Goal: Information Seeking & Learning: Learn about a topic

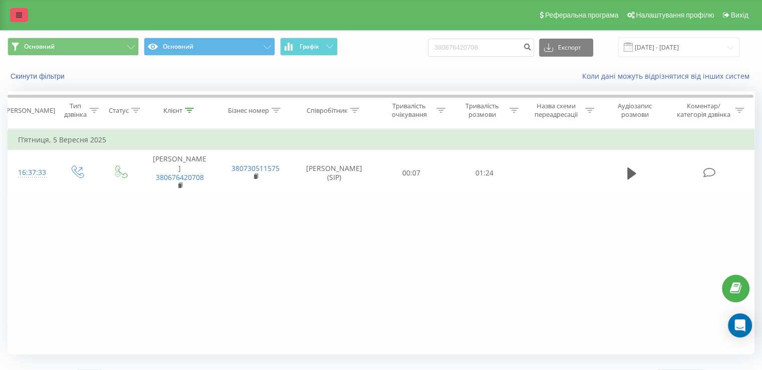
click at [22, 19] on icon at bounding box center [19, 15] width 6 height 7
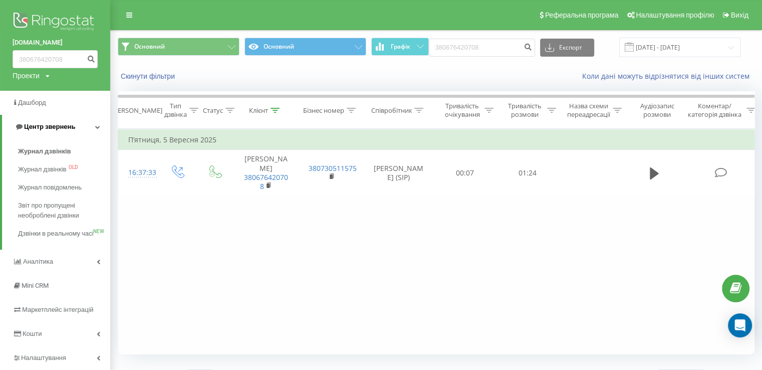
click at [56, 125] on span "Центр звернень" at bounding box center [49, 127] width 51 height 8
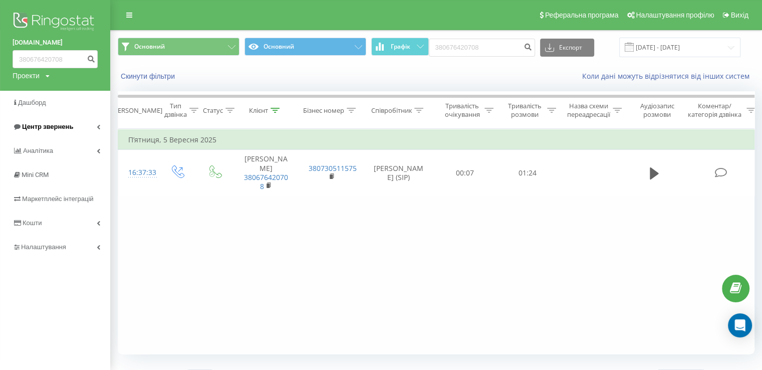
click at [56, 125] on span "Центр звернень" at bounding box center [47, 127] width 51 height 8
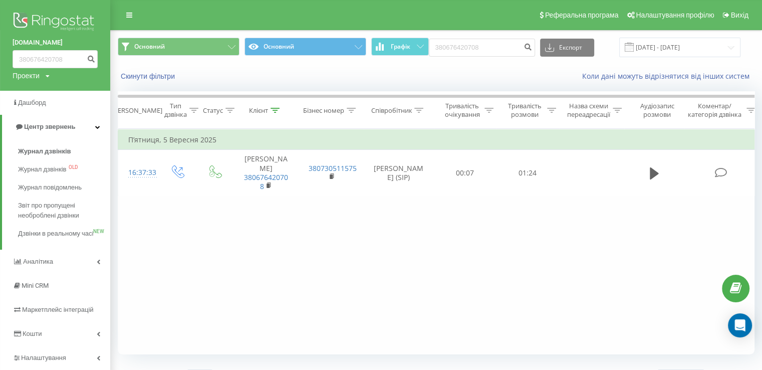
click at [29, 20] on img at bounding box center [55, 22] width 85 height 25
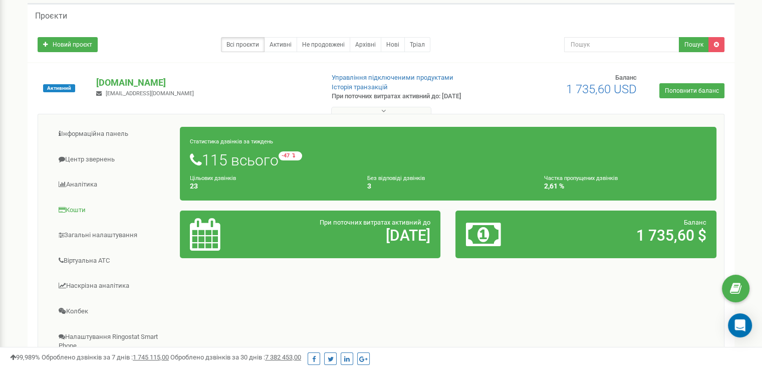
scroll to position [50, 0]
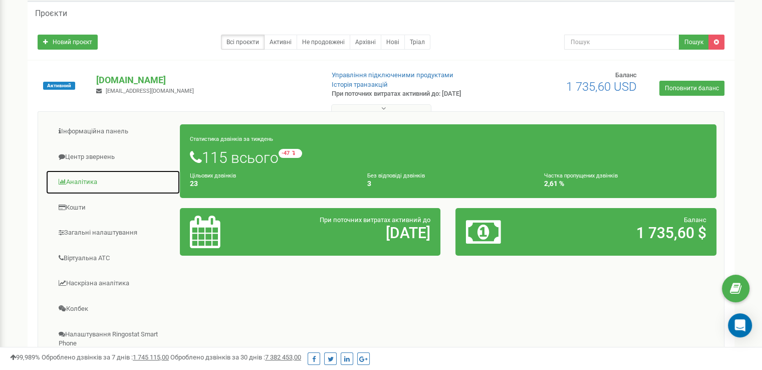
click at [79, 185] on link "Аналiтика" at bounding box center [113, 182] width 135 height 25
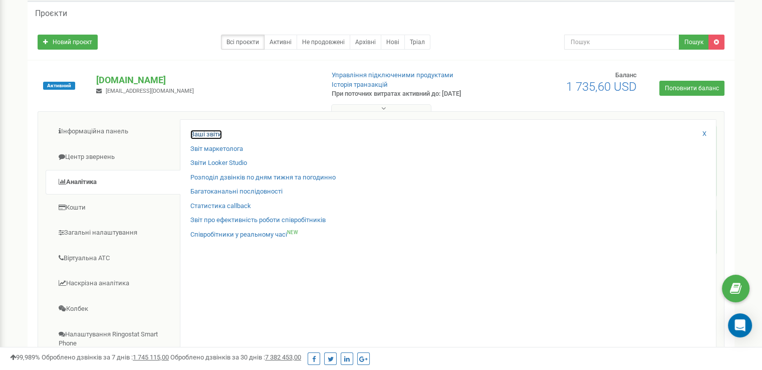
click at [206, 134] on link "Ваші звіти" at bounding box center [206, 135] width 32 height 10
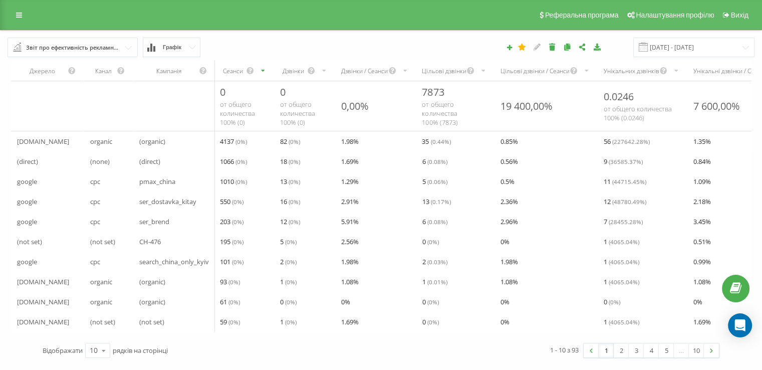
click at [78, 49] on div "Звіт про ефективність рекламних кампаній" at bounding box center [73, 47] width 94 height 11
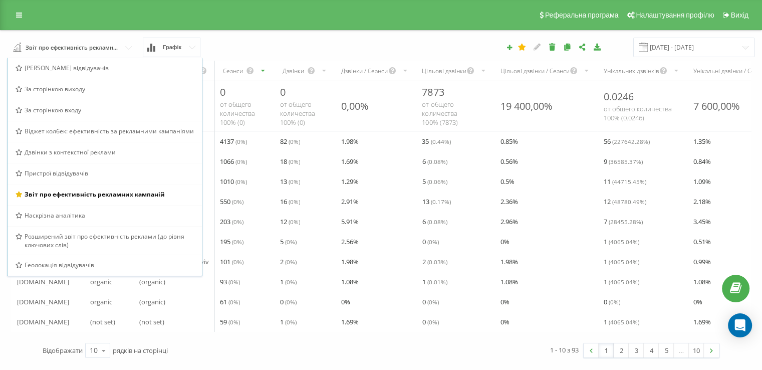
click at [322, 25] on div "Реферальна програма Налаштування профілю Вихід" at bounding box center [381, 15] width 762 height 30
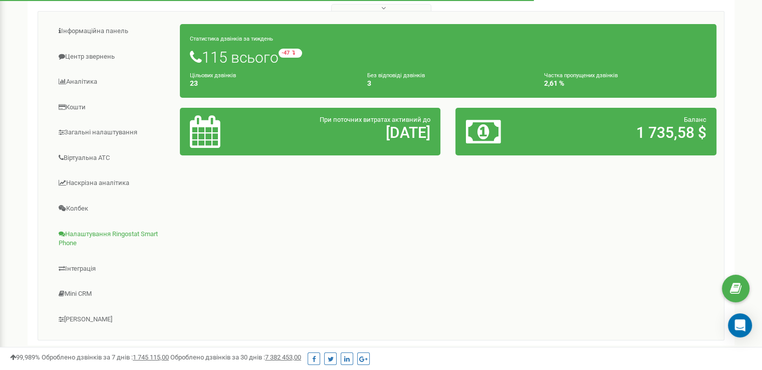
scroll to position [100, 0]
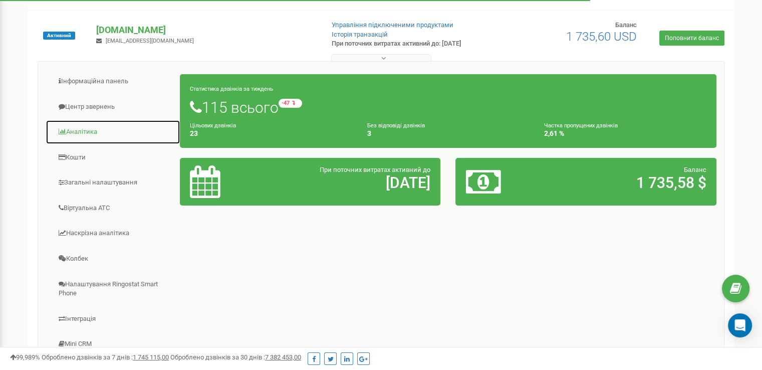
click at [67, 131] on link "Аналiтика" at bounding box center [113, 132] width 135 height 25
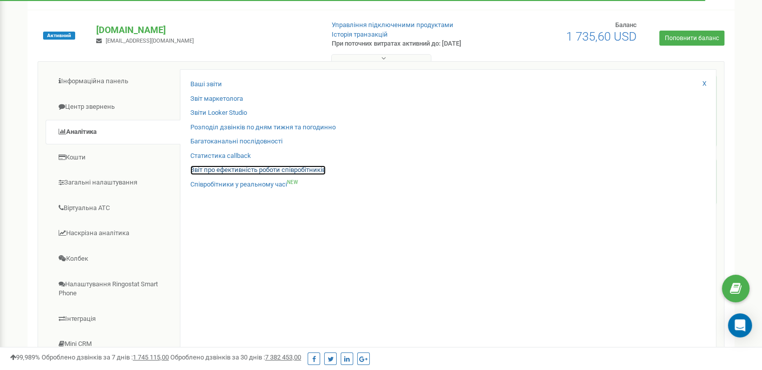
click at [256, 170] on link "Звіт про ефективність роботи співробітників" at bounding box center [257, 170] width 135 height 10
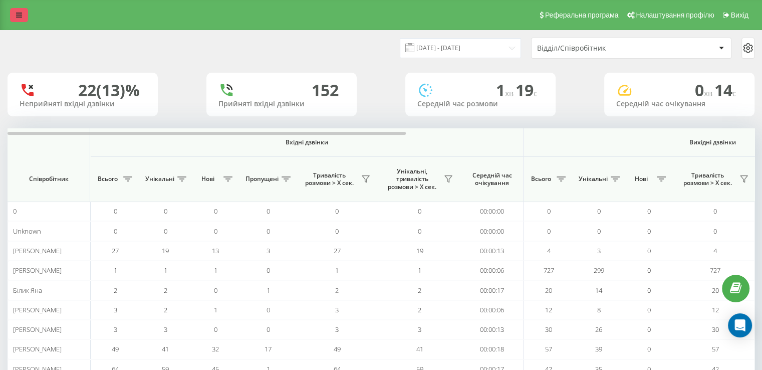
click at [15, 16] on link at bounding box center [19, 15] width 18 height 14
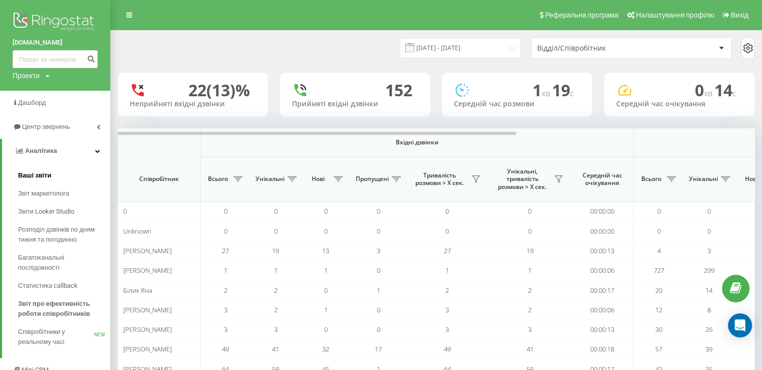
click at [52, 177] on link "Ваші звіти" at bounding box center [64, 175] width 92 height 18
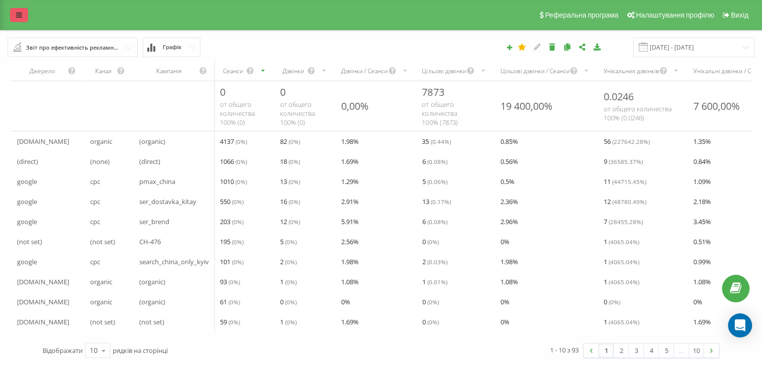
click at [14, 14] on link at bounding box center [19, 15] width 18 height 14
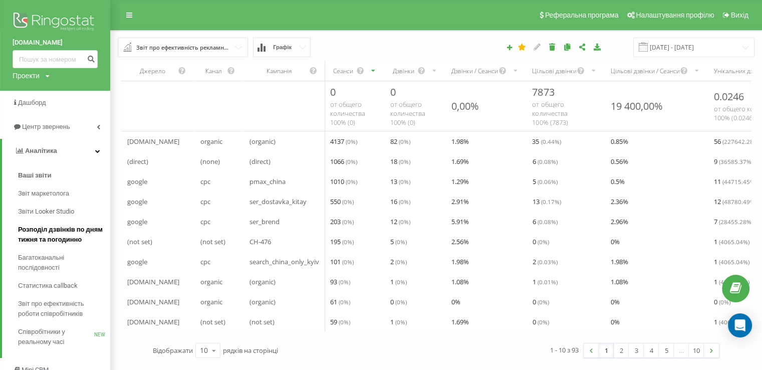
click at [69, 235] on span "Розподіл дзвінків по дням тижня та погодинно" at bounding box center [61, 234] width 87 height 20
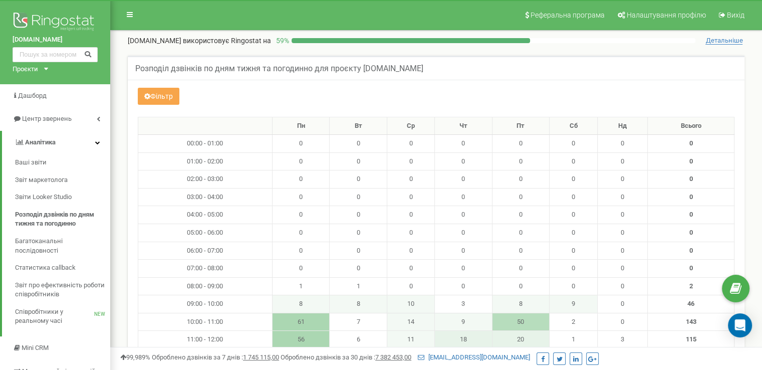
click at [148, 92] on button "Фільтр" at bounding box center [159, 96] width 42 height 17
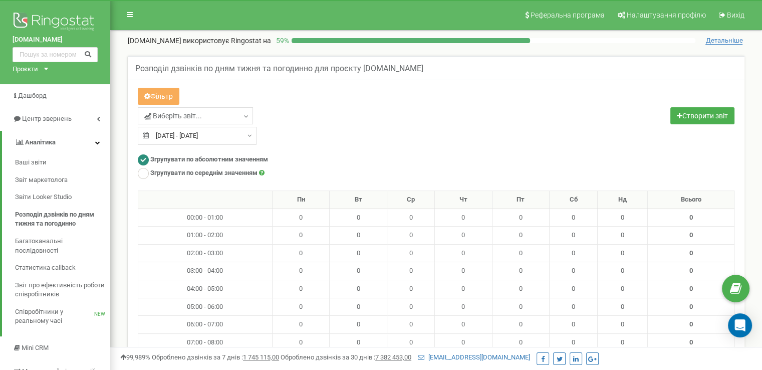
type input "23.08.2025"
type input "22.09.2025"
click at [245, 133] on div "23.08.2025 - 22.09.2025" at bounding box center [197, 136] width 119 height 18
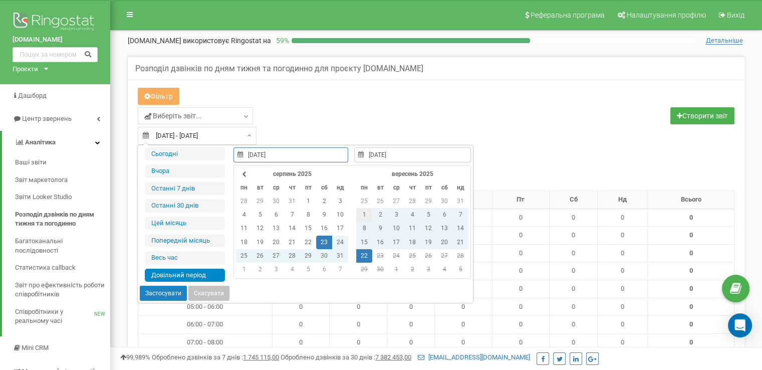
type input "01.09.2025"
click at [365, 213] on td "1" at bounding box center [364, 215] width 16 height 14
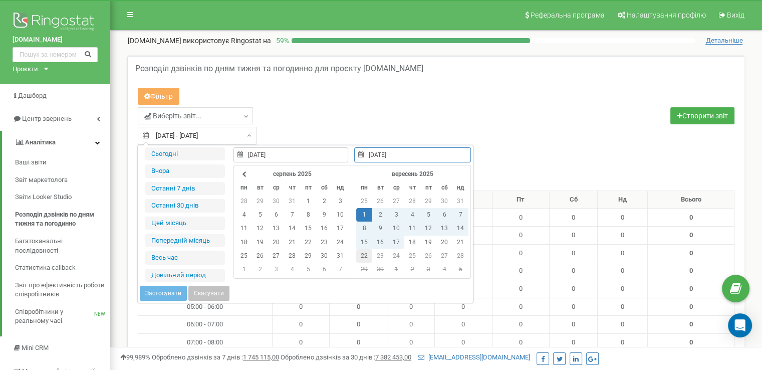
type input "22.09.2025"
click at [361, 255] on td "22" at bounding box center [364, 256] width 16 height 14
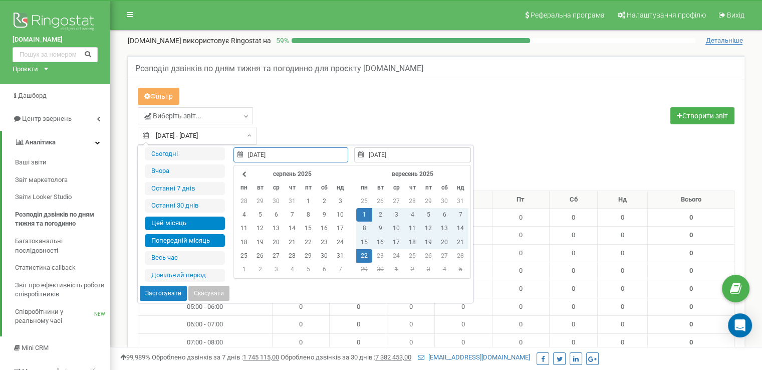
type input "01.08.2025"
type input "31.08.2025"
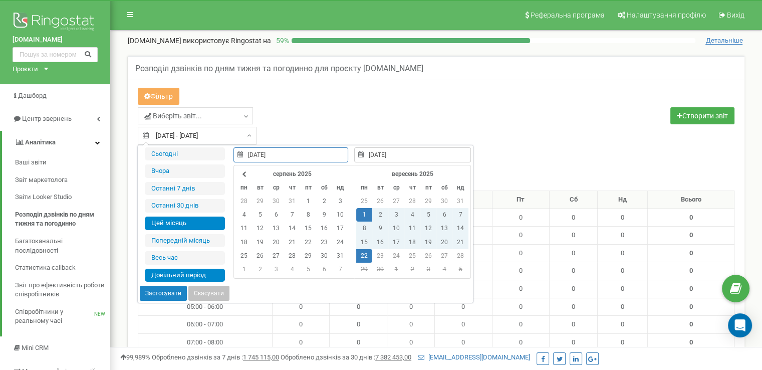
type input "01.09.2025"
type input "22.09.2025"
type input "01.09.2025"
click at [155, 288] on button "Застосувати" at bounding box center [163, 293] width 47 height 15
type input "01.09.2025 - 22.09.2025"
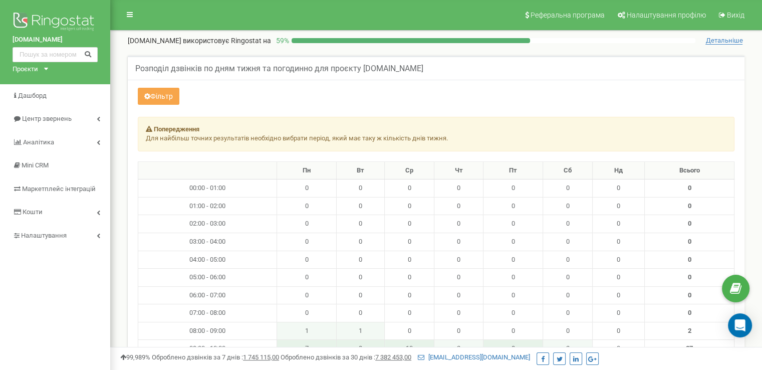
click at [141, 96] on button "Фільтр" at bounding box center [159, 96] width 42 height 17
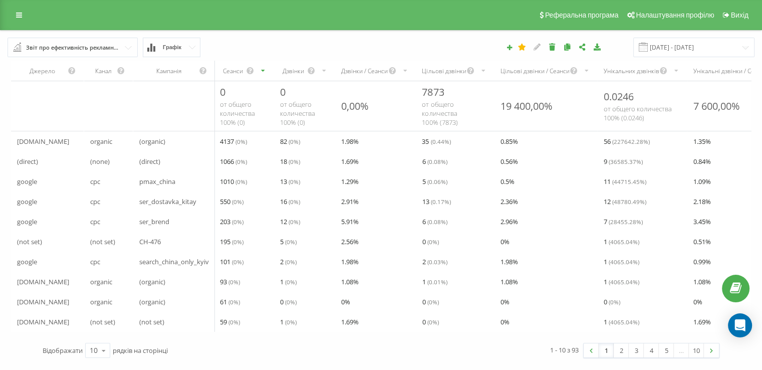
scroll to position [3, 0]
click at [18, 12] on icon at bounding box center [19, 15] width 6 height 7
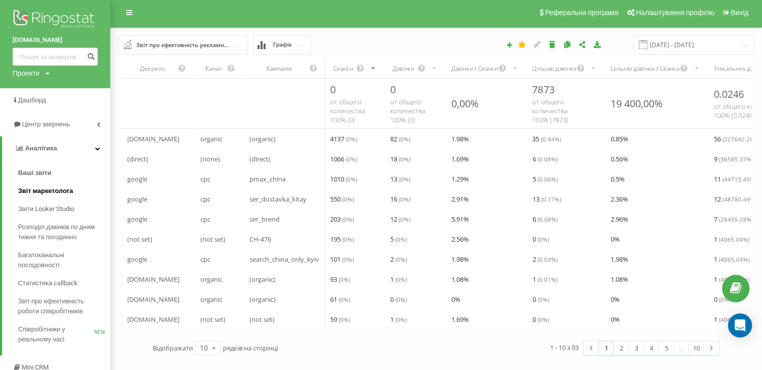
click at [55, 190] on span "Звіт маркетолога" at bounding box center [45, 191] width 55 height 10
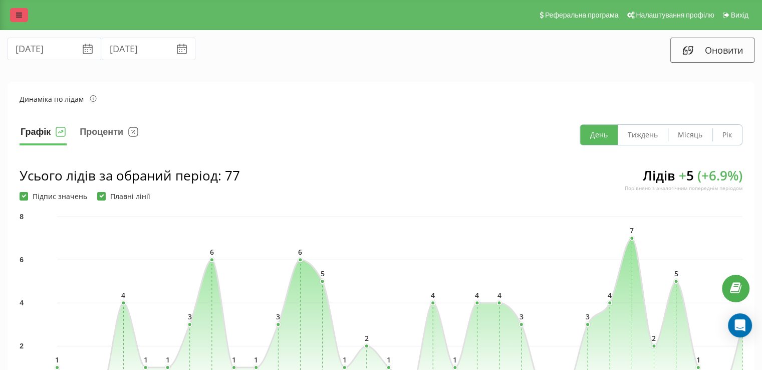
click at [22, 14] on icon at bounding box center [19, 15] width 6 height 7
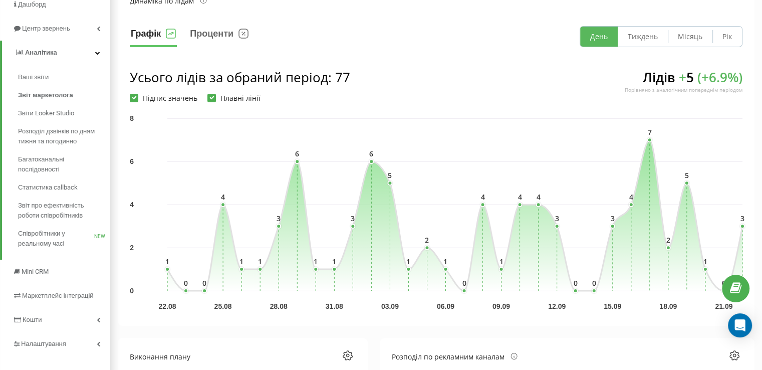
scroll to position [150, 0]
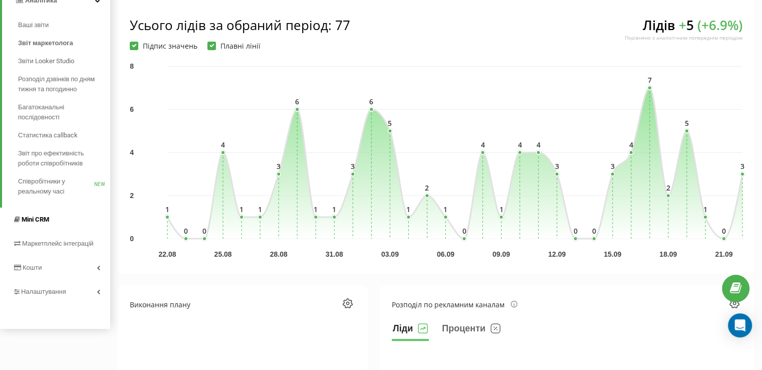
click at [37, 215] on span "Mini CRM" at bounding box center [31, 219] width 37 height 10
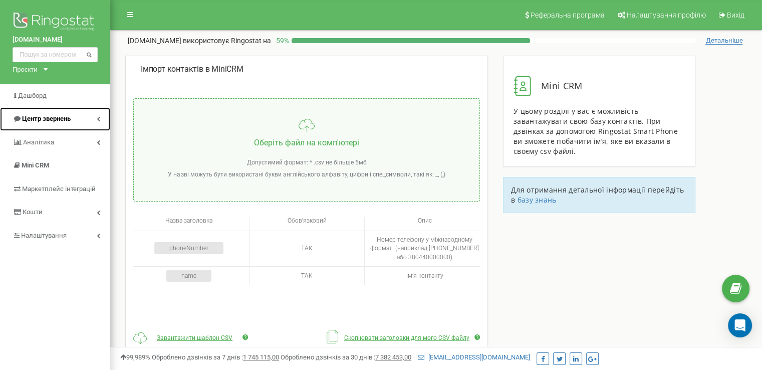
click at [96, 119] on link "Центр звернень" at bounding box center [55, 119] width 110 height 24
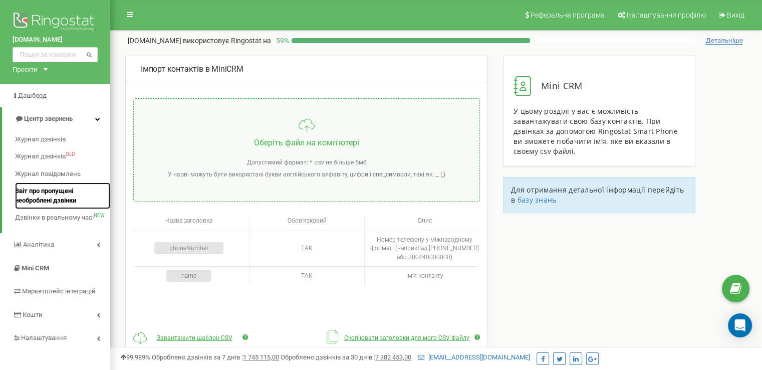
click at [44, 196] on span "Звіт про пропущені необроблені дзвінки" at bounding box center [60, 195] width 90 height 19
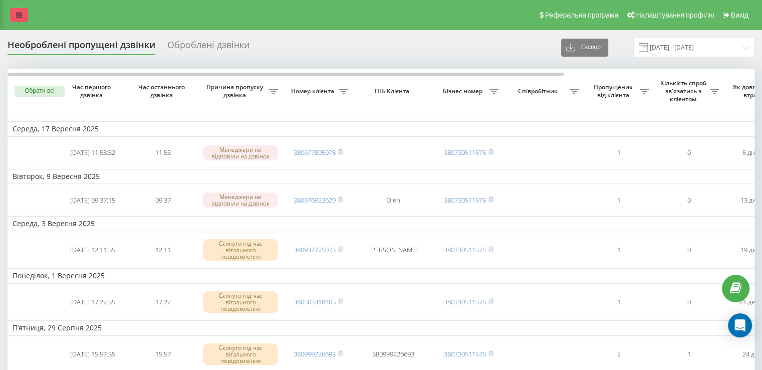
click at [16, 16] on link at bounding box center [19, 15] width 18 height 14
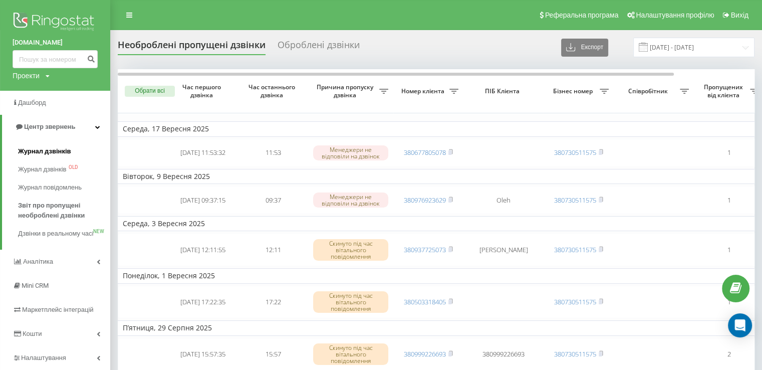
click at [54, 149] on span "Журнал дзвінків" at bounding box center [44, 151] width 53 height 10
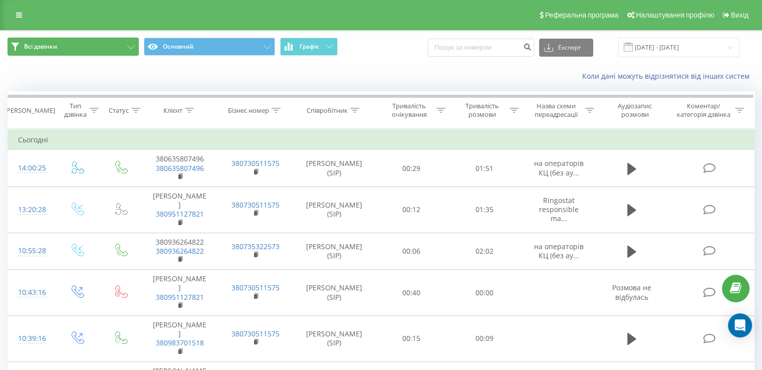
click at [34, 46] on span "Всі дзвінки" at bounding box center [40, 47] width 33 height 8
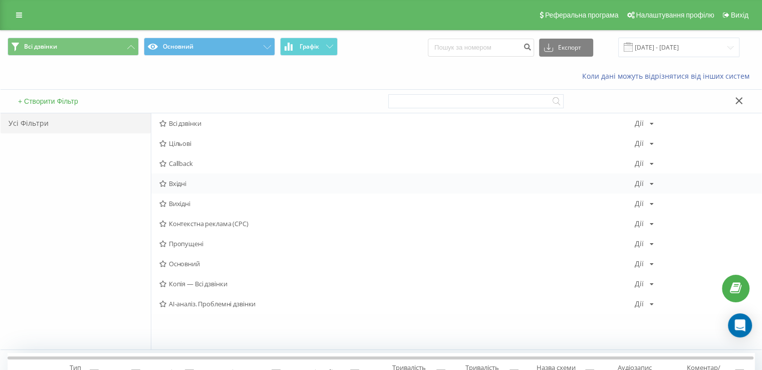
click at [162, 183] on icon at bounding box center [163, 183] width 8 height 7
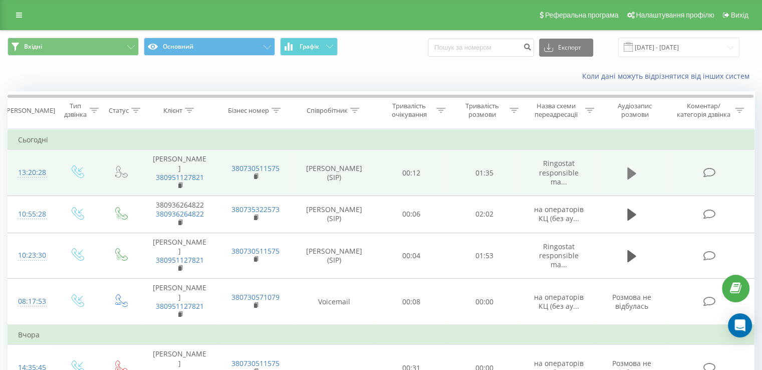
click at [634, 166] on icon at bounding box center [631, 173] width 9 height 14
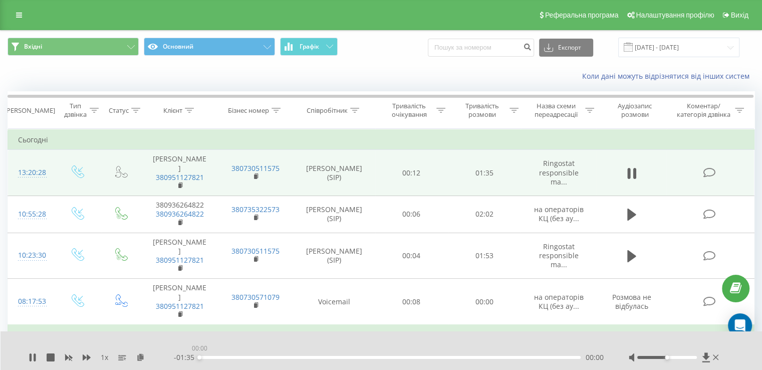
drag, startPoint x: 238, startPoint y: 357, endPoint x: 189, endPoint y: 357, distance: 49.1
click at [189, 357] on div "- 01:35 00:00 00:00" at bounding box center [389, 357] width 430 height 10
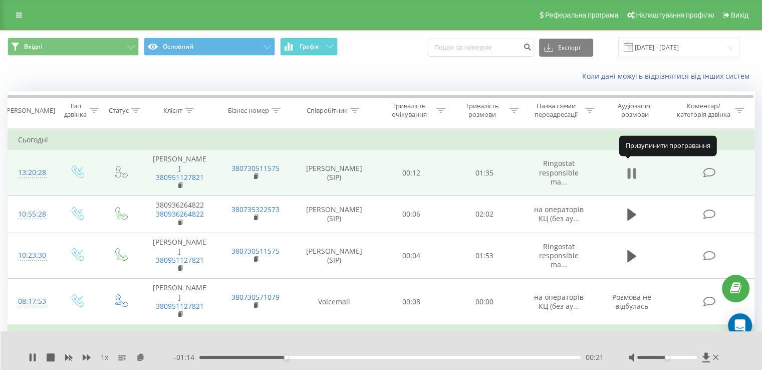
click at [635, 169] on icon at bounding box center [634, 173] width 3 height 11
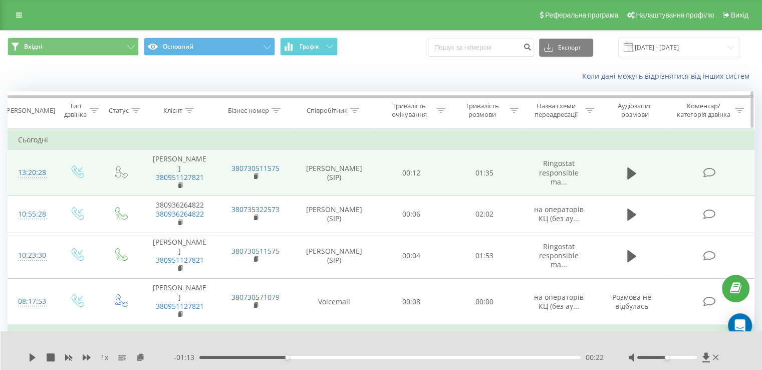
click at [356, 112] on icon at bounding box center [354, 110] width 9 height 5
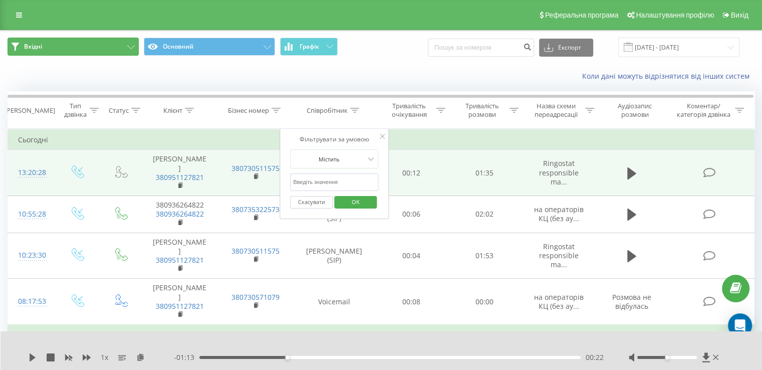
click at [20, 45] on button "Вхідні" at bounding box center [73, 47] width 131 height 18
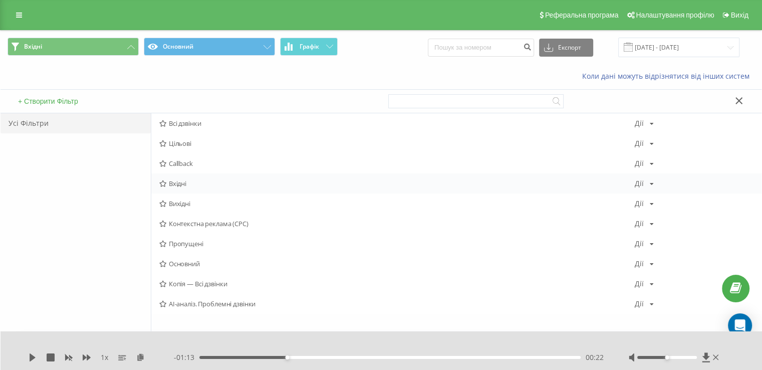
click at [651, 181] on icon at bounding box center [652, 184] width 4 height 6
click at [735, 97] on icon at bounding box center [739, 100] width 8 height 7
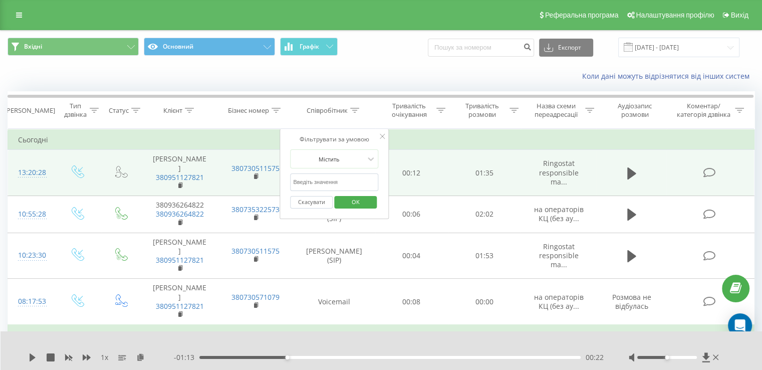
drag, startPoint x: 372, startPoint y: 60, endPoint x: 279, endPoint y: 53, distance: 93.4
click at [370, 60] on div "Вхідні Основний Графік Експорт .csv .xls .xlsx 22.08.2025 - 22.09.2025" at bounding box center [381, 48] width 761 height 34
click at [19, 16] on icon at bounding box center [19, 15] width 6 height 7
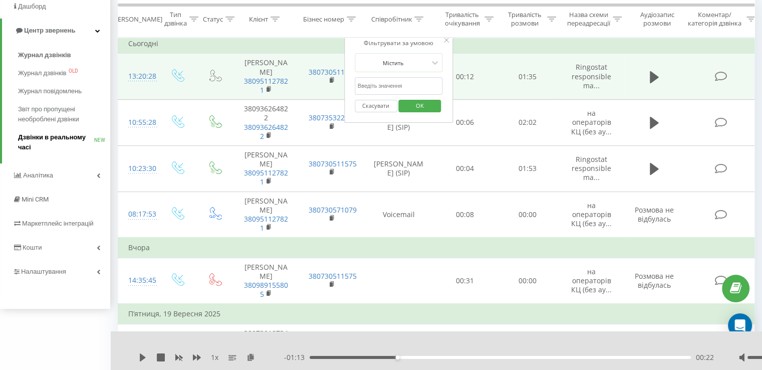
scroll to position [100, 0]
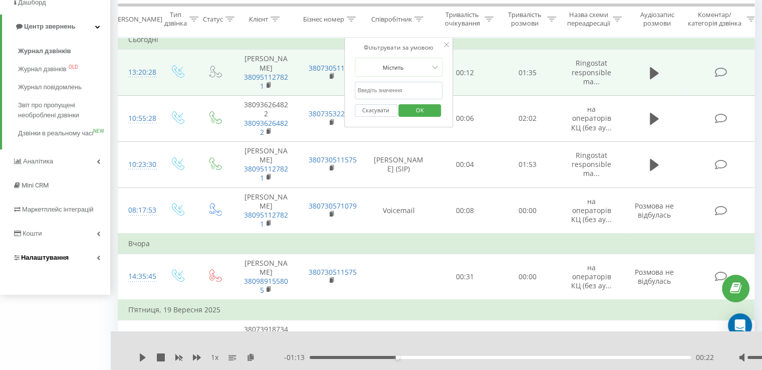
click at [77, 269] on link "Налаштування" at bounding box center [55, 257] width 110 height 24
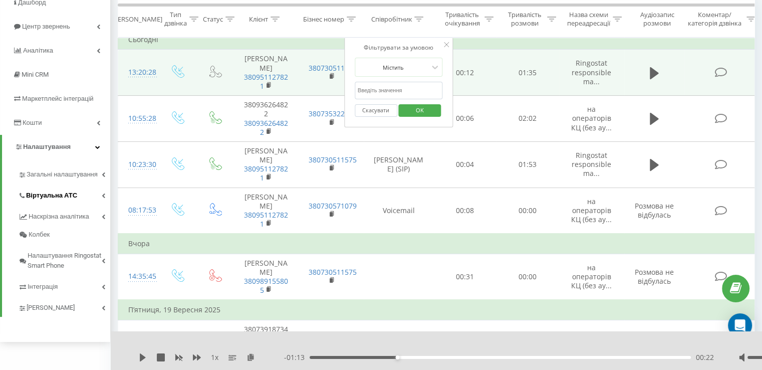
click at [103, 196] on icon at bounding box center [104, 195] width 4 height 5
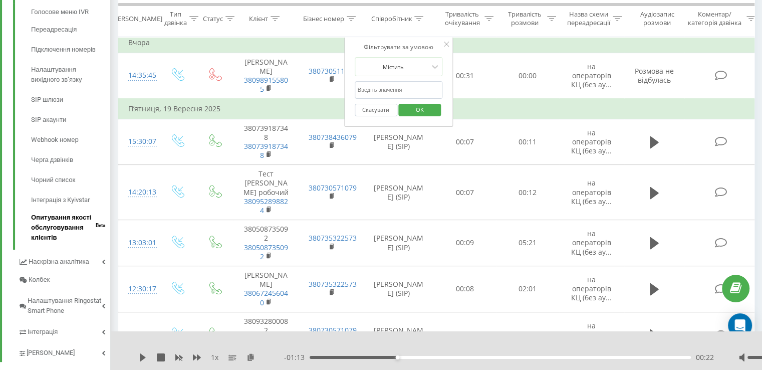
scroll to position [351, 0]
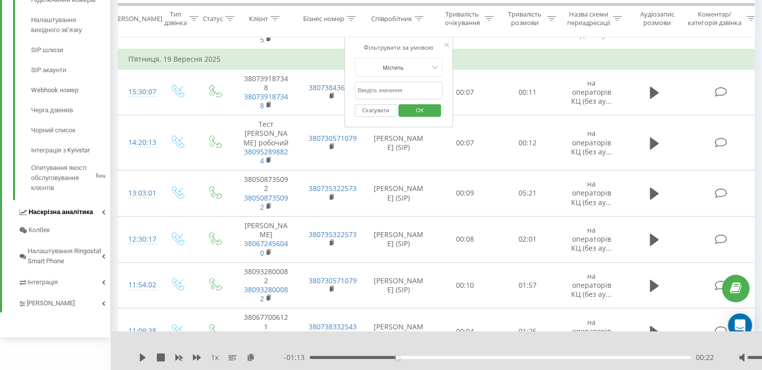
click at [94, 213] on link "Наскрізна аналітика" at bounding box center [64, 210] width 92 height 21
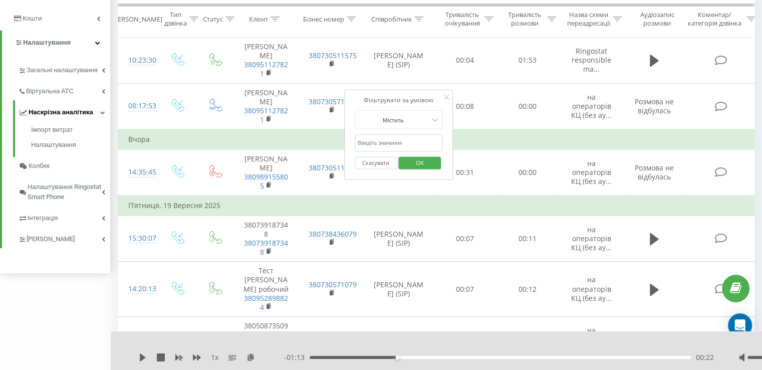
scroll to position [200, 0]
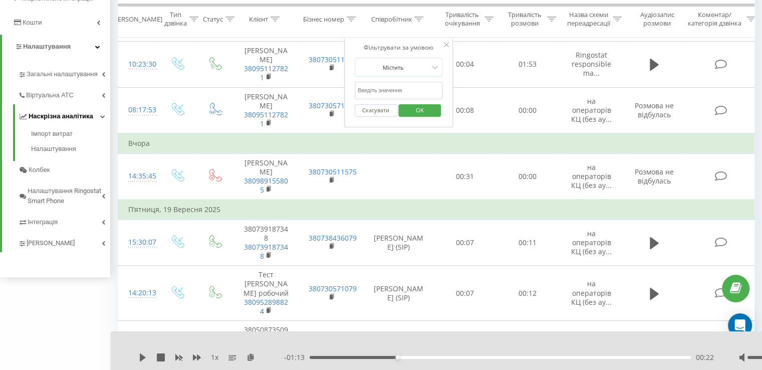
click at [103, 116] on div "Загальні налаштування Віртуальна АТС Наскрізна аналітика Імпорт витрат Налаштув…" at bounding box center [64, 157] width 92 height 190
click at [91, 221] on link "Інтеграція" at bounding box center [64, 220] width 92 height 21
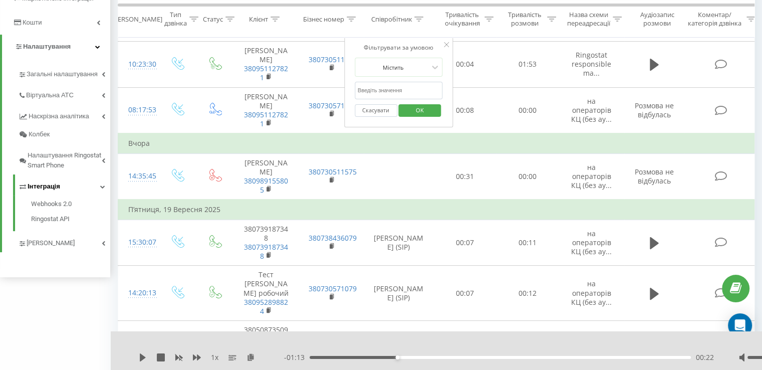
click at [98, 182] on link "Інтеграція" at bounding box center [64, 184] width 92 height 21
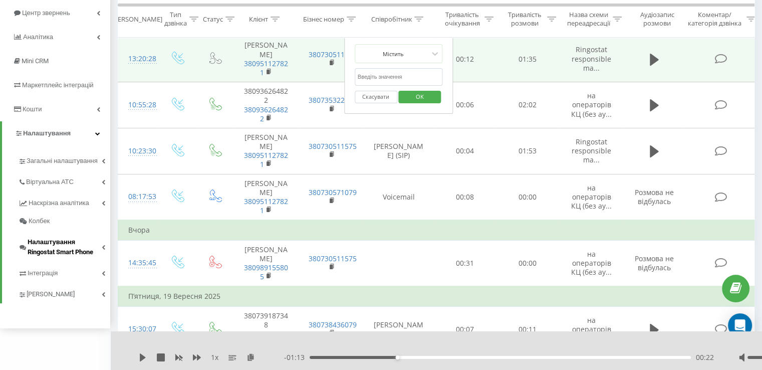
scroll to position [100, 0]
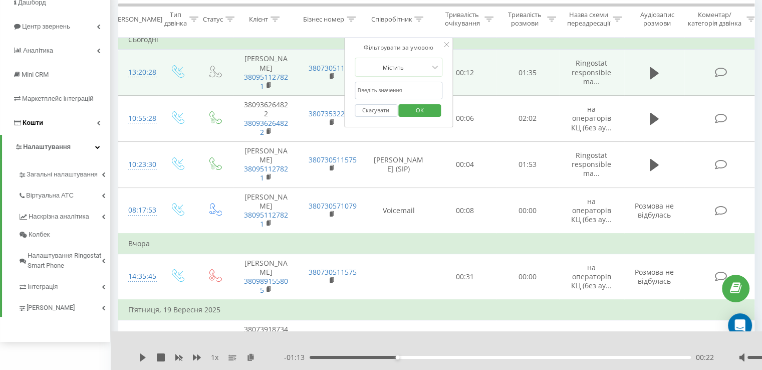
click at [100, 123] on link "Кошти" at bounding box center [55, 123] width 110 height 24
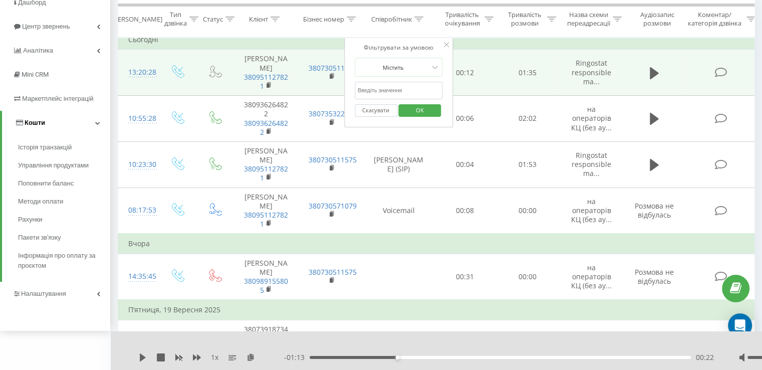
click at [100, 123] on icon at bounding box center [97, 122] width 5 height 5
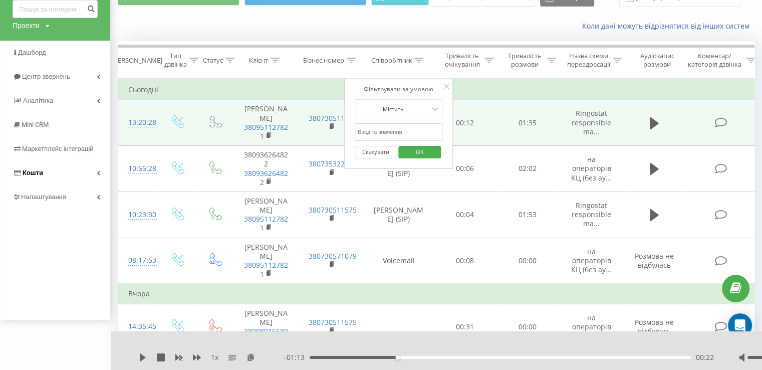
scroll to position [0, 0]
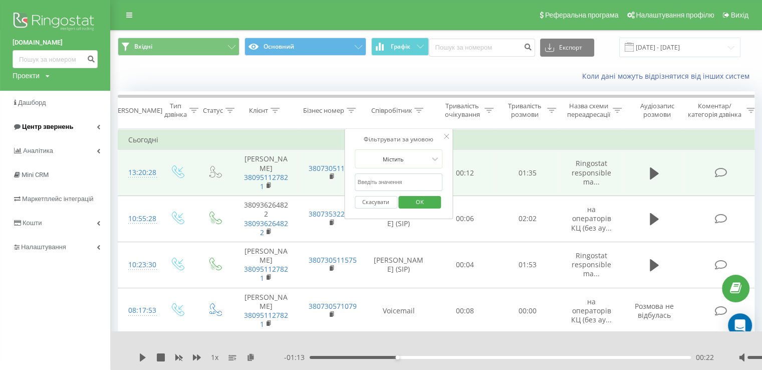
click at [92, 125] on link "Центр звернень" at bounding box center [55, 127] width 110 height 24
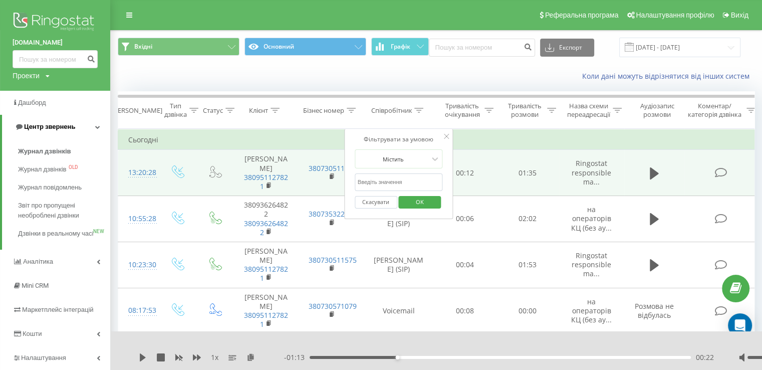
click at [106, 125] on link "Центр звернень" at bounding box center [56, 127] width 108 height 24
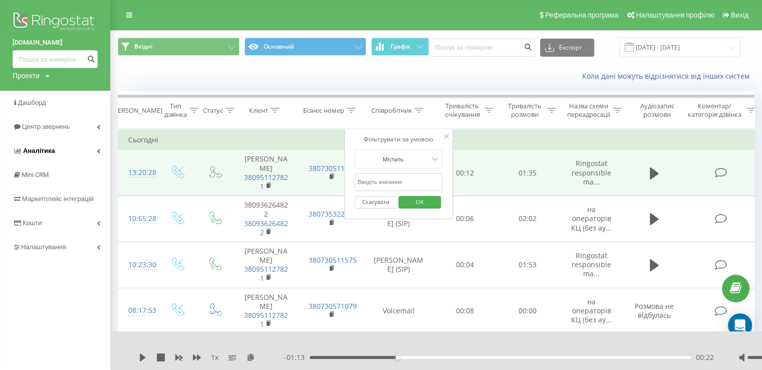
click at [99, 149] on icon at bounding box center [99, 150] width 4 height 5
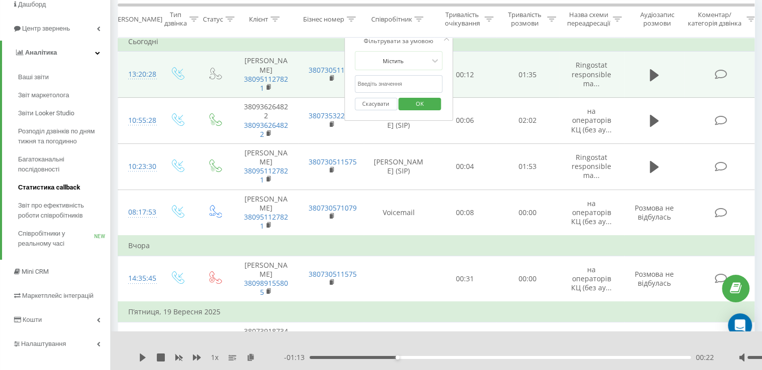
scroll to position [100, 0]
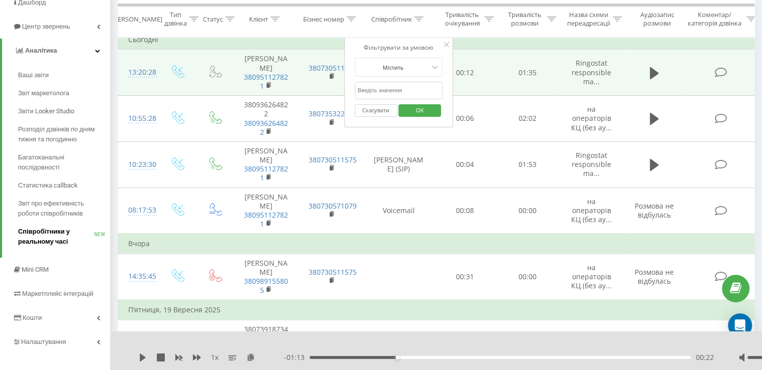
click at [54, 244] on span "Співробітники у реальному часі" at bounding box center [56, 236] width 76 height 20
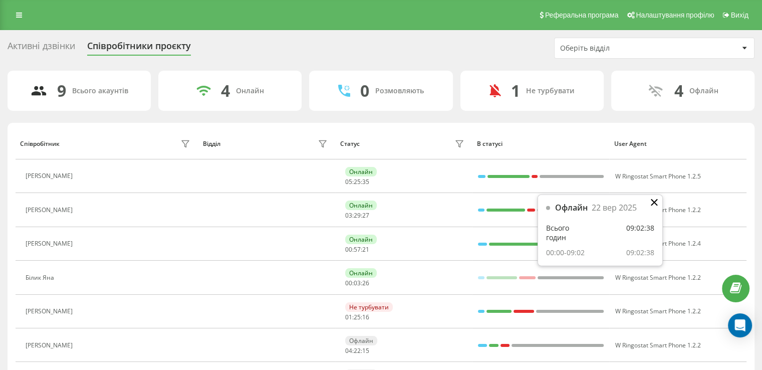
click at [655, 202] on icon at bounding box center [654, 202] width 7 height 7
click at [636, 47] on div "Оберіть відділ" at bounding box center [620, 48] width 120 height 9
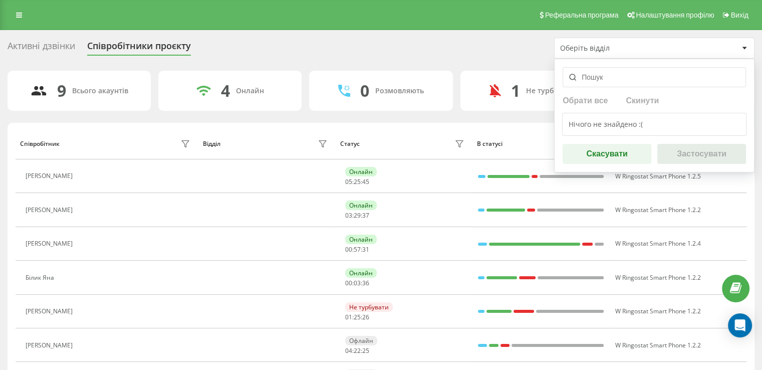
click at [598, 77] on input "text" at bounding box center [654, 77] width 183 height 20
type input "оператор"
drag, startPoint x: 588, startPoint y: 83, endPoint x: 537, endPoint y: 76, distance: 51.1
click at [537, 76] on div "Активні дзвінки Співробітники проєкту Оберіть відділ оператор Обрати все Скинут…" at bounding box center [381, 266] width 747 height 456
click at [583, 123] on div "Нічого не знайдено :(" at bounding box center [654, 124] width 184 height 23
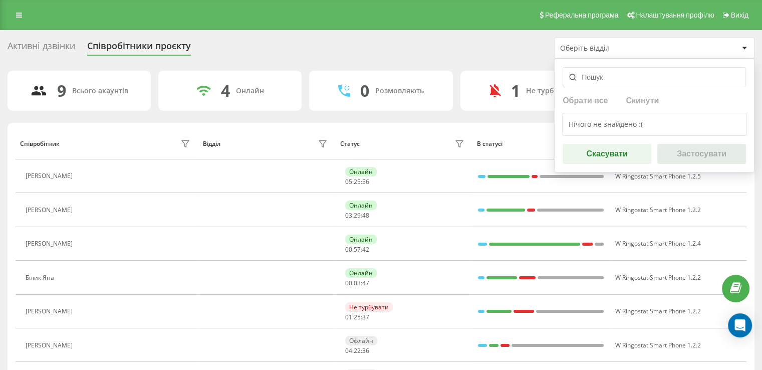
click at [628, 153] on button "Скасувати" at bounding box center [607, 154] width 89 height 20
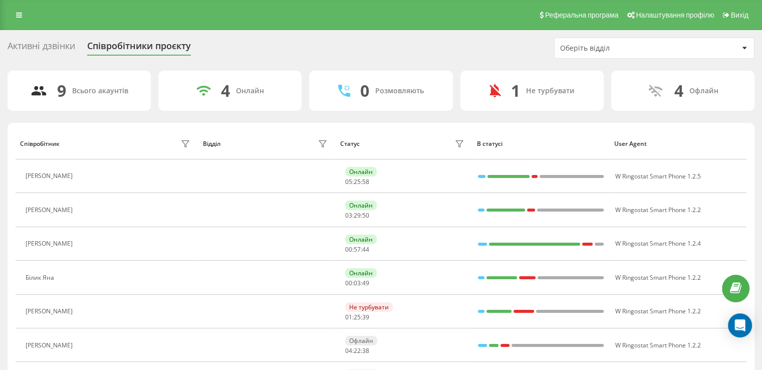
click at [636, 49] on div "Оберіть відділ" at bounding box center [620, 48] width 120 height 9
click at [447, 64] on div "Активні дзвінки Співробітники проєкту Оберіть відділ 9 Всього акаунтів 4 Онлайн…" at bounding box center [381, 266] width 747 height 456
click at [20, 21] on link at bounding box center [19, 15] width 18 height 14
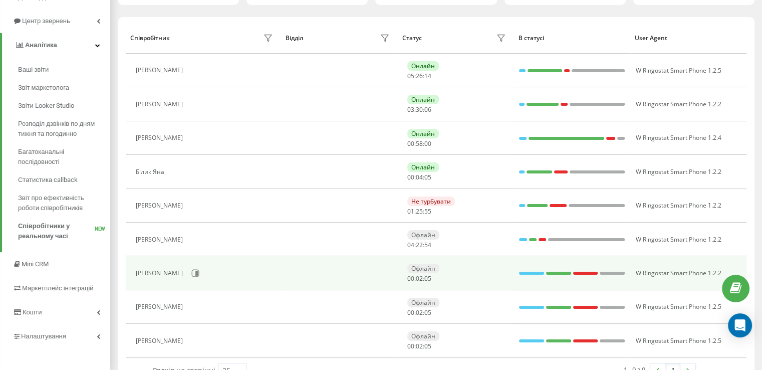
scroll to position [130, 0]
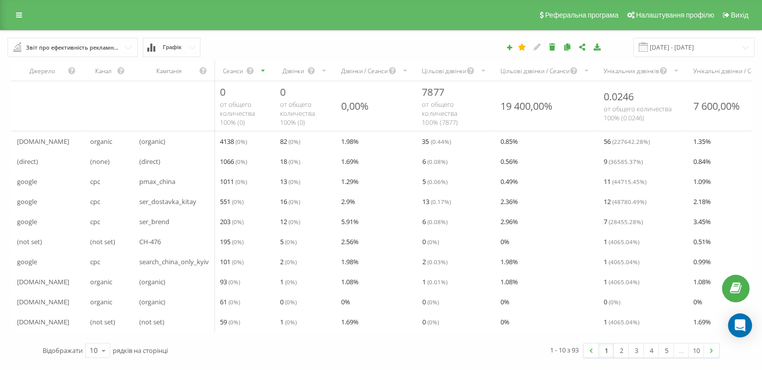
click at [101, 46] on div "Звіт про ефективність рекламних кампаній" at bounding box center [73, 47] width 94 height 11
click at [264, 35] on div "Звіт про ефективність рекламних кампаній Браузер відвідувачів За сторінкою вихо…" at bounding box center [381, 48] width 761 height 34
